Goal: Obtain resource: Download file/media

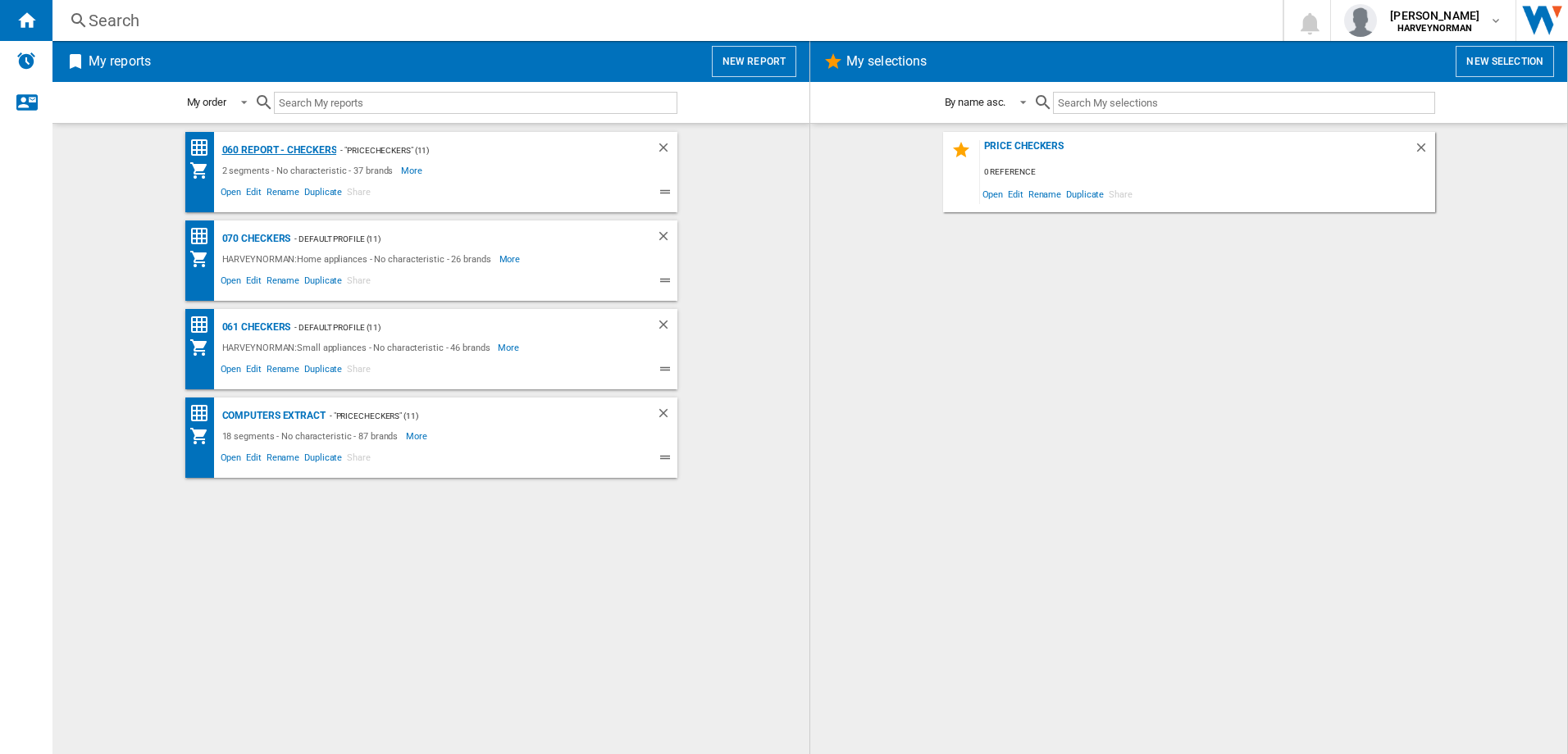
click at [287, 150] on div "060 report - Checkers" at bounding box center [277, 150] width 118 height 21
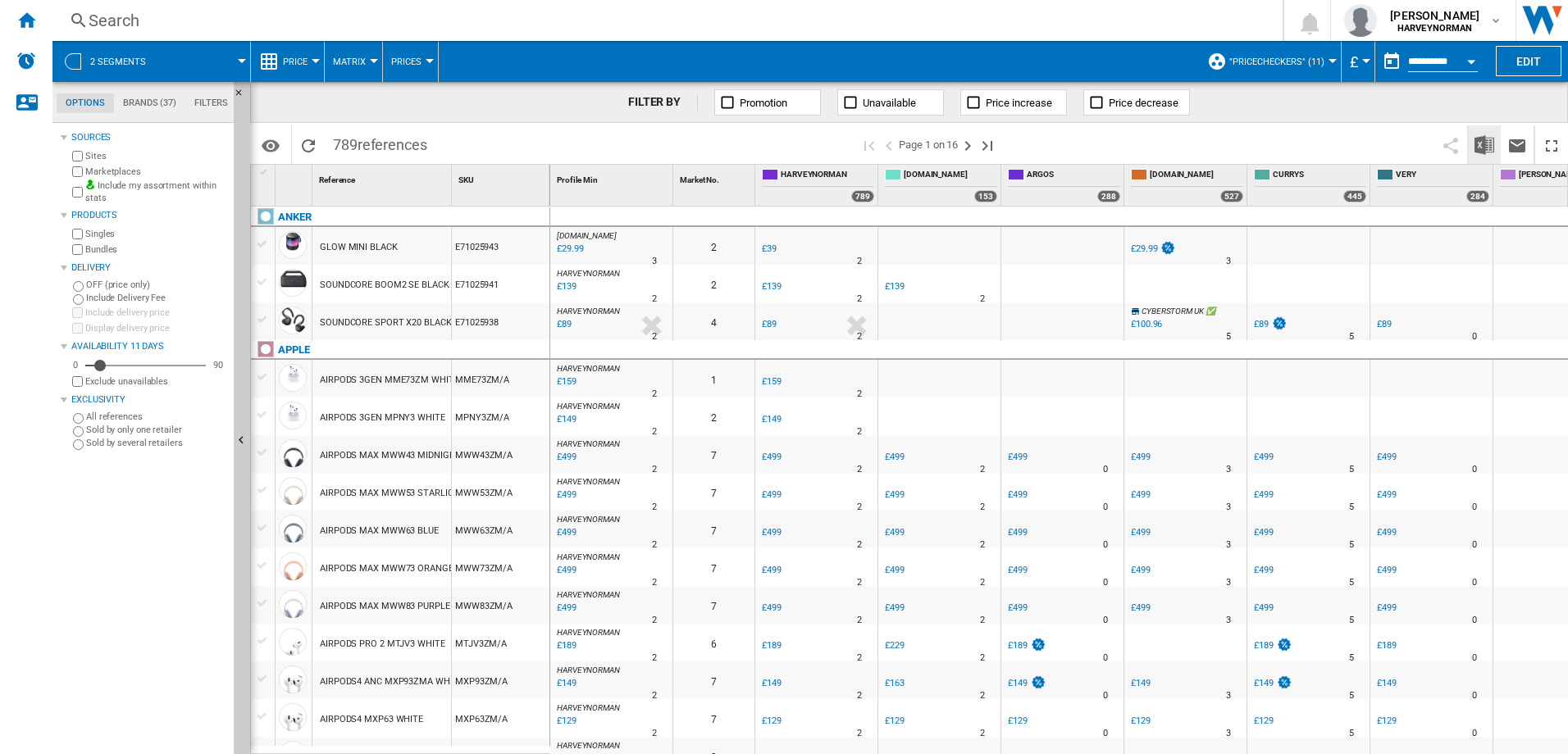
click at [1482, 138] on img "Download in Excel" at bounding box center [1484, 145] width 20 height 20
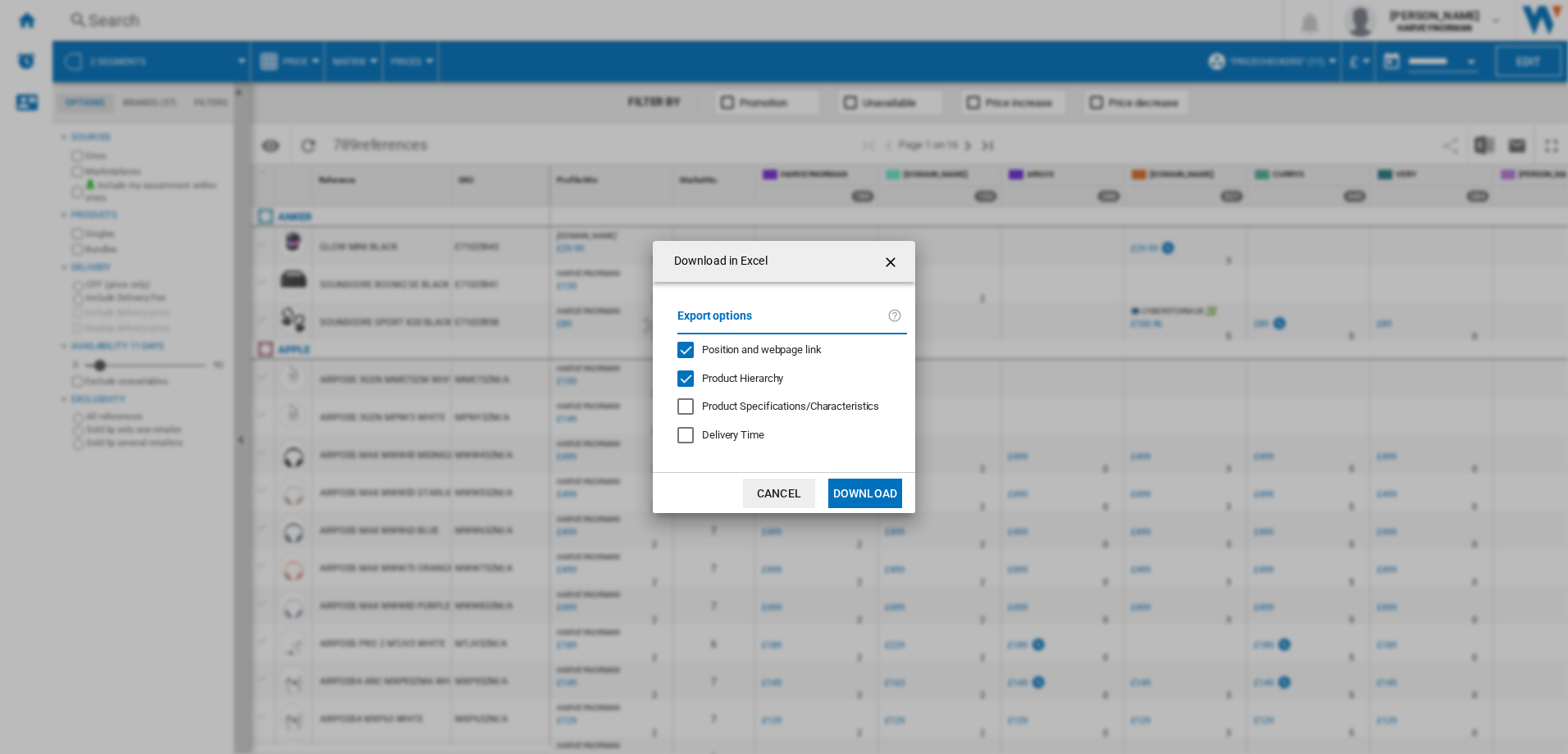
click at [871, 497] on button "Download" at bounding box center [864, 493] width 74 height 30
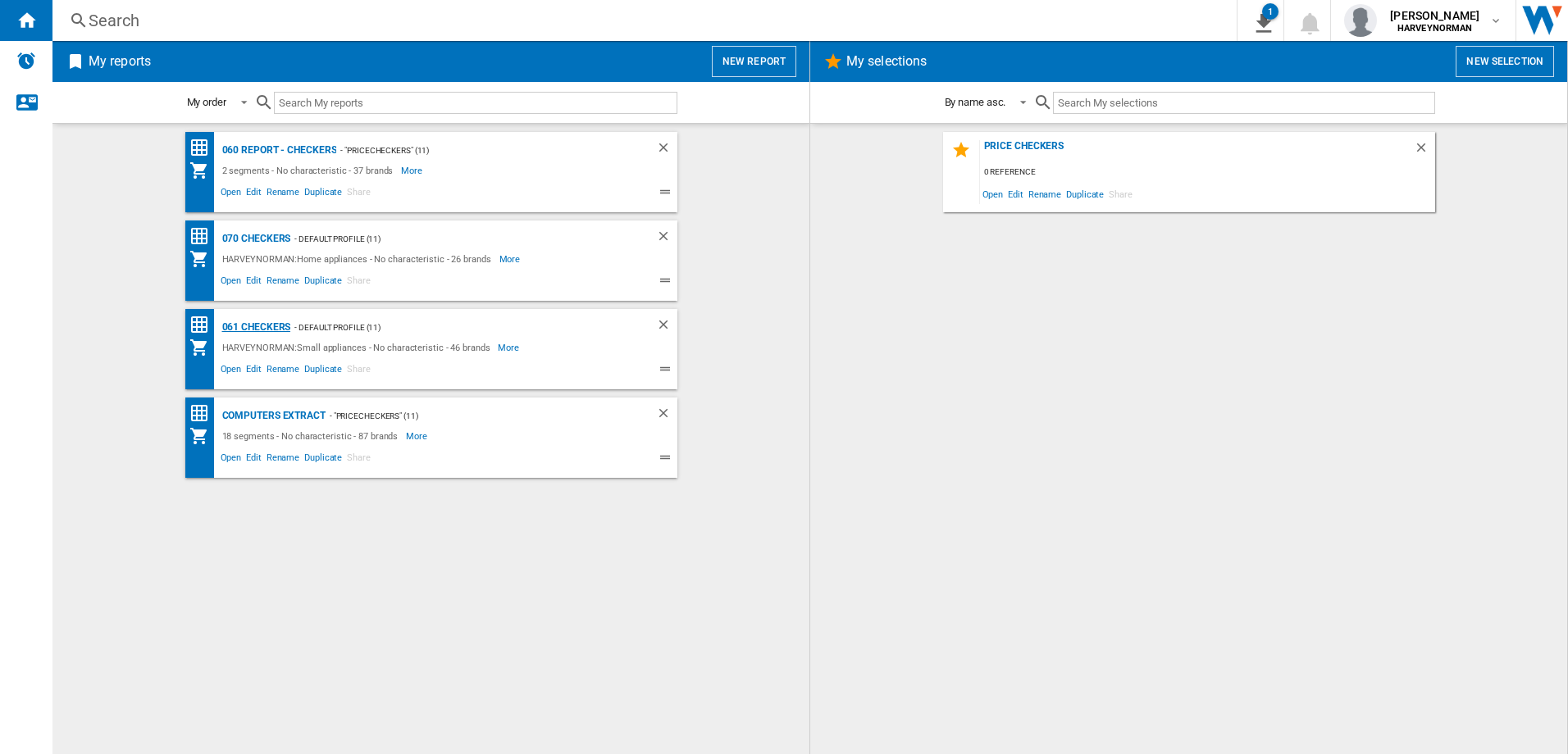
click at [251, 324] on div "061 Checkers" at bounding box center [255, 328] width 73 height 21
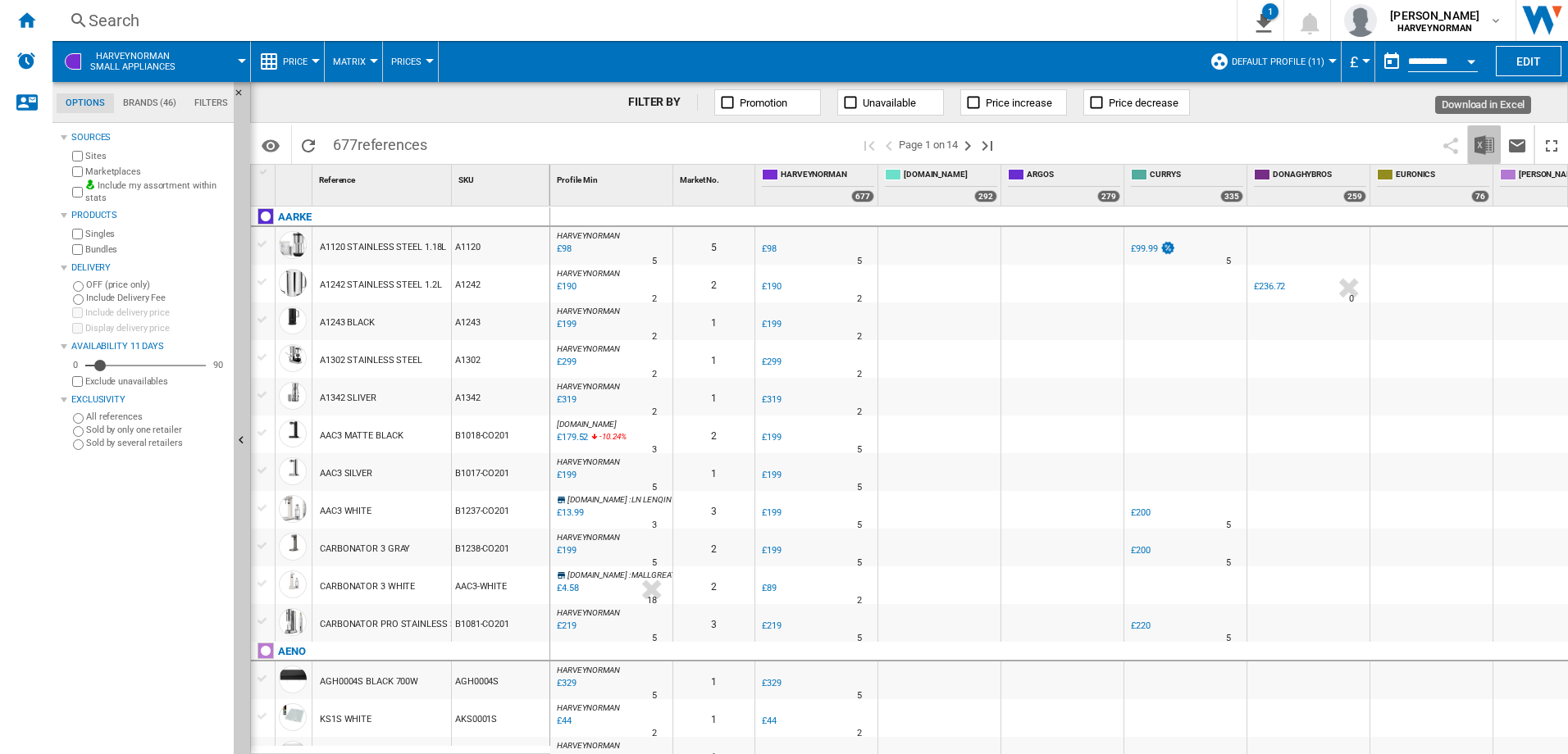
click at [1488, 147] on img "Download in Excel" at bounding box center [1484, 145] width 20 height 20
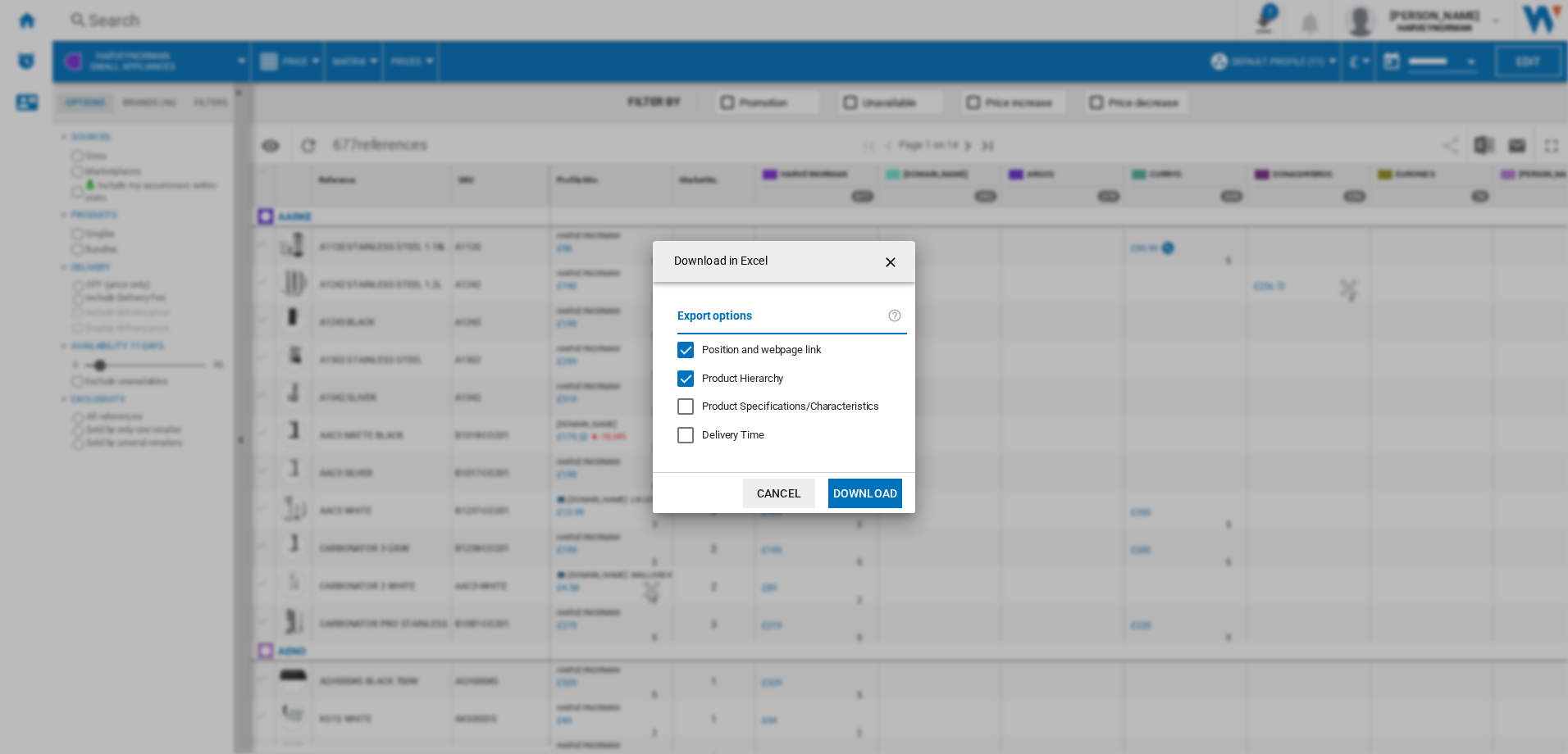
click at [895, 490] on button "Download" at bounding box center [864, 493] width 74 height 30
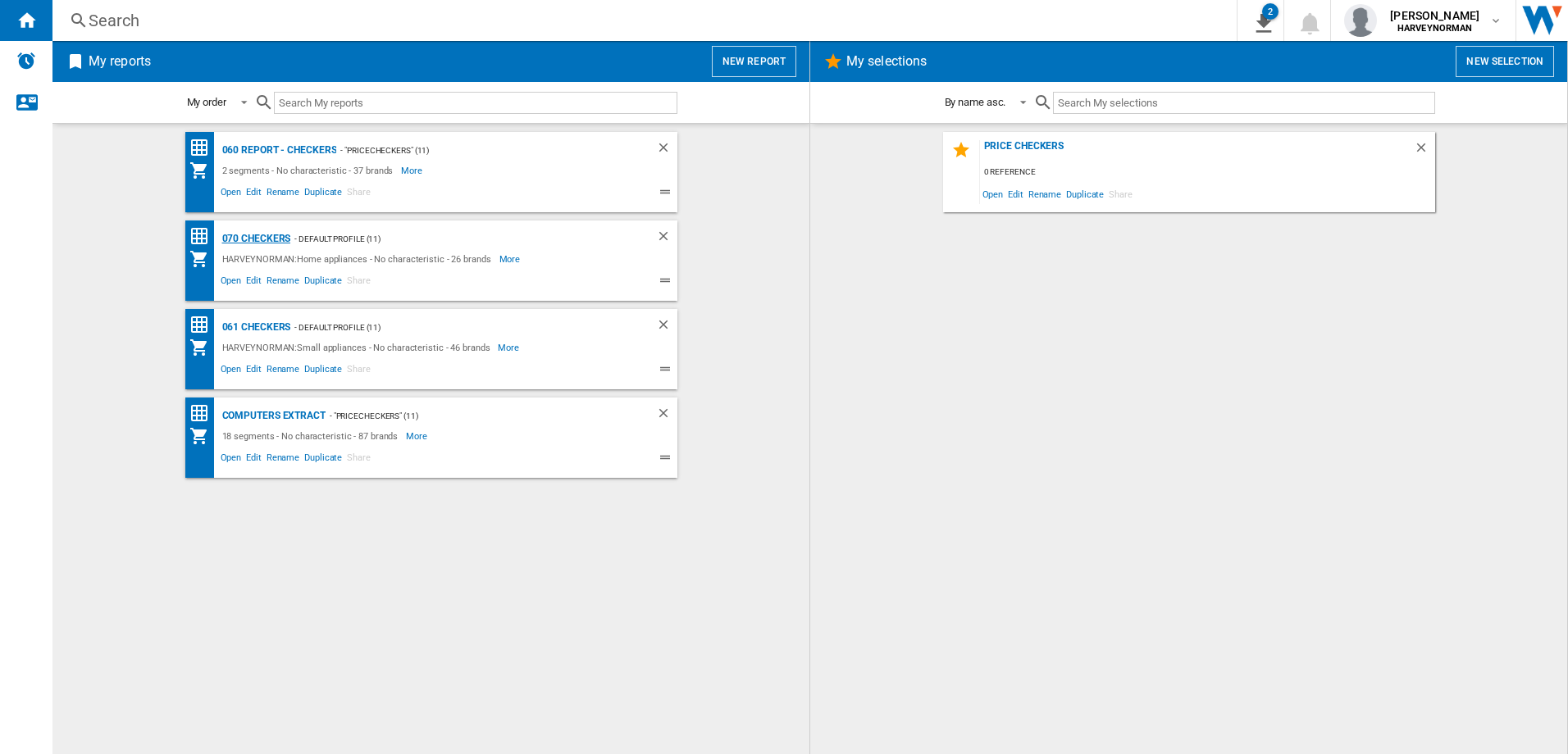
click at [253, 230] on div "070 Checkers" at bounding box center [255, 239] width 73 height 21
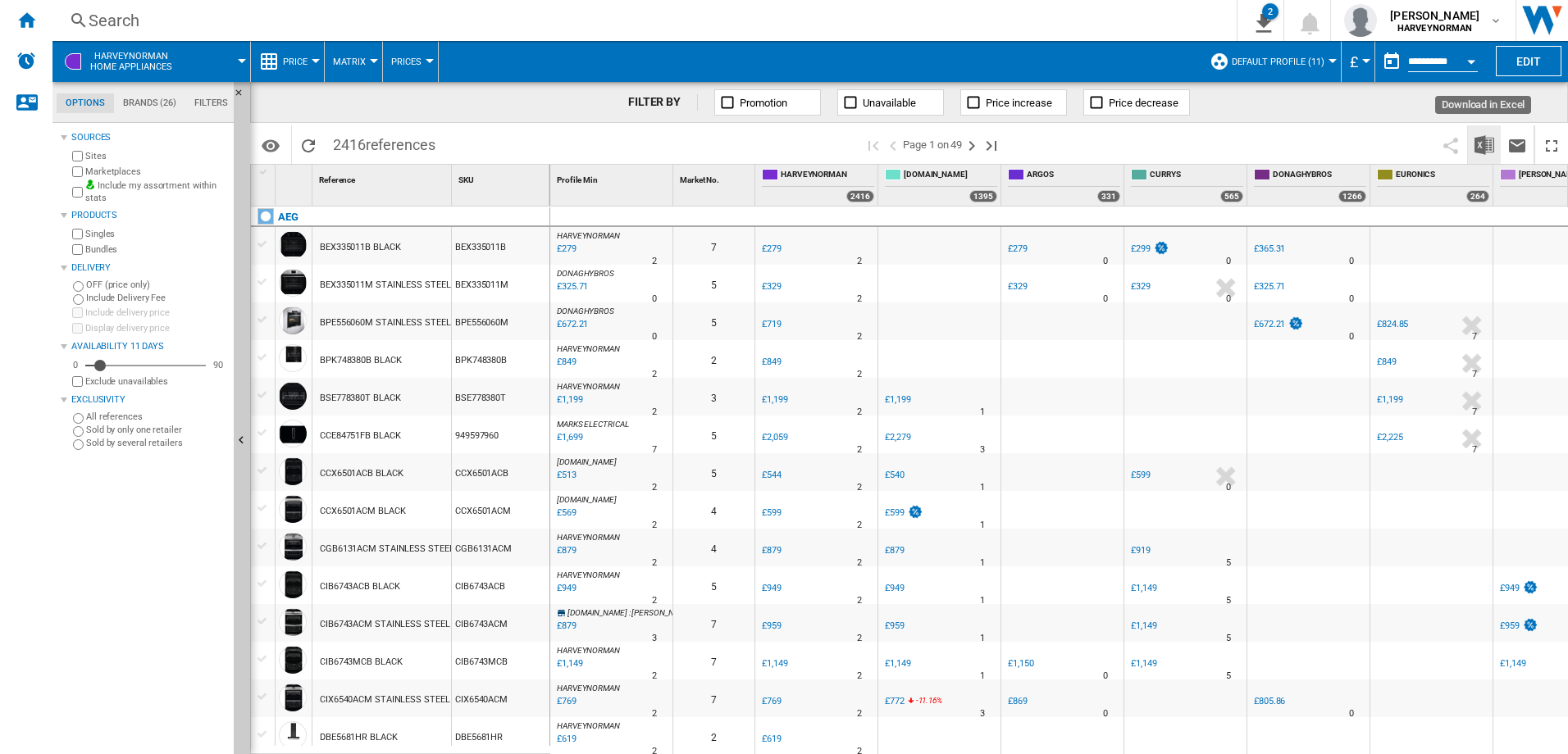
click at [1489, 150] on img "Download in Excel" at bounding box center [1484, 145] width 20 height 20
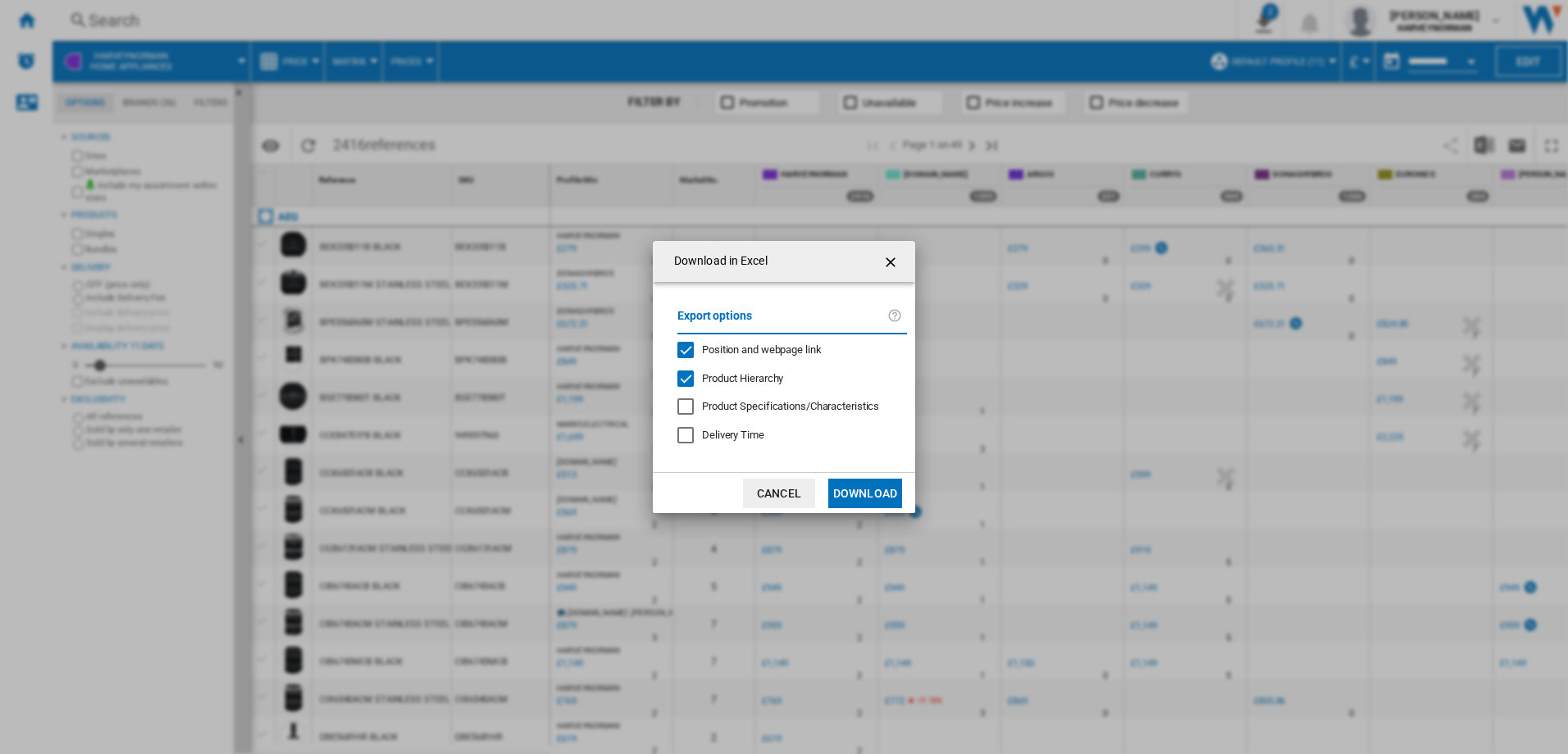
click at [893, 490] on button "Download" at bounding box center [864, 493] width 74 height 30
